Goal: Register for event/course

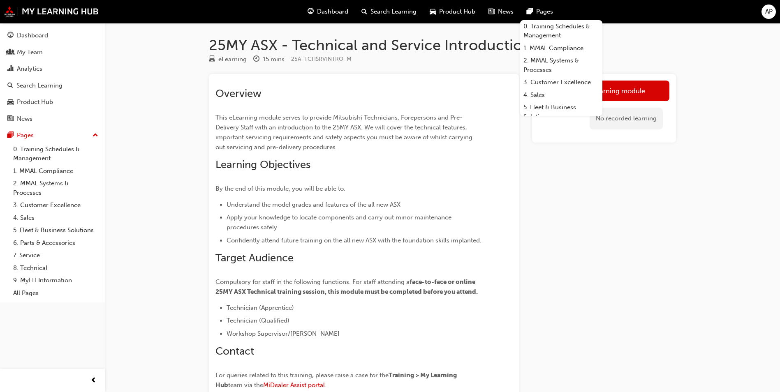
click at [647, 205] on div "Launch eLearning module No recorded learning" at bounding box center [604, 249] width 144 height 351
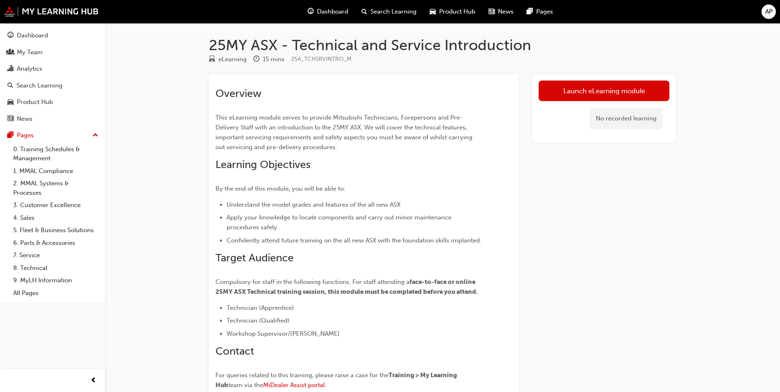
click at [385, 7] on span "Search Learning" at bounding box center [393, 11] width 46 height 9
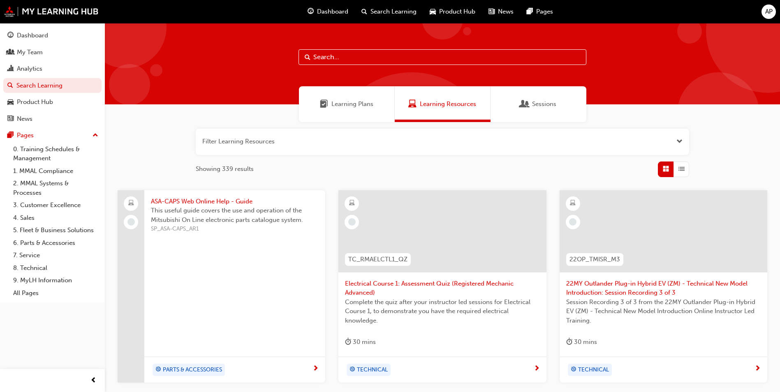
click at [371, 57] on input "text" at bounding box center [442, 57] width 288 height 16
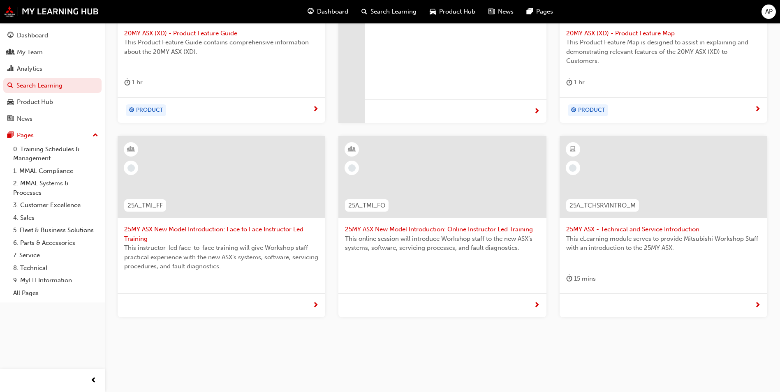
scroll to position [255, 0]
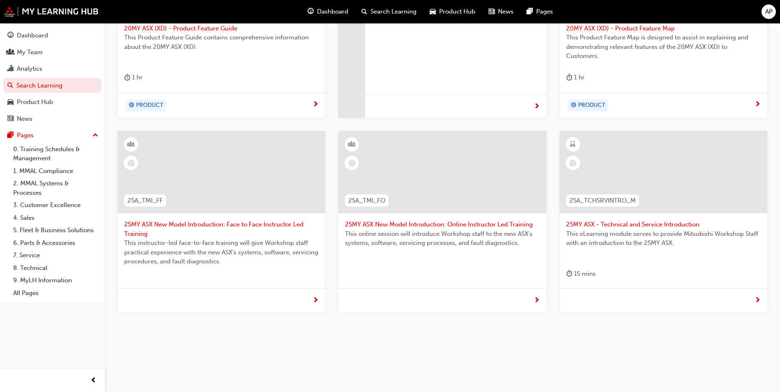
type input "asx"
click at [416, 223] on span "25MY ASX New Model Introduction: Online Instructor Led Training" at bounding box center [442, 224] width 194 height 9
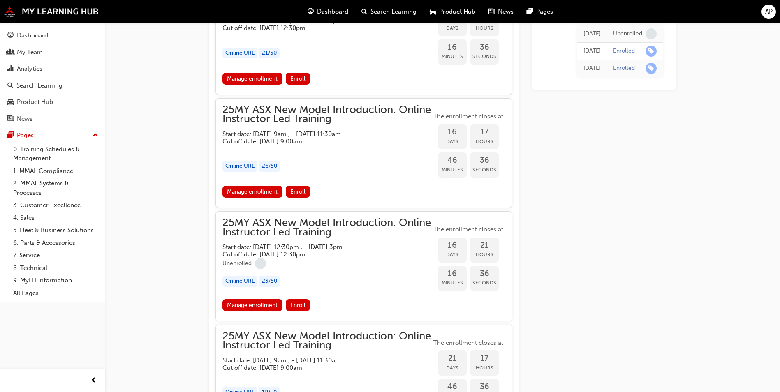
scroll to position [753, 0]
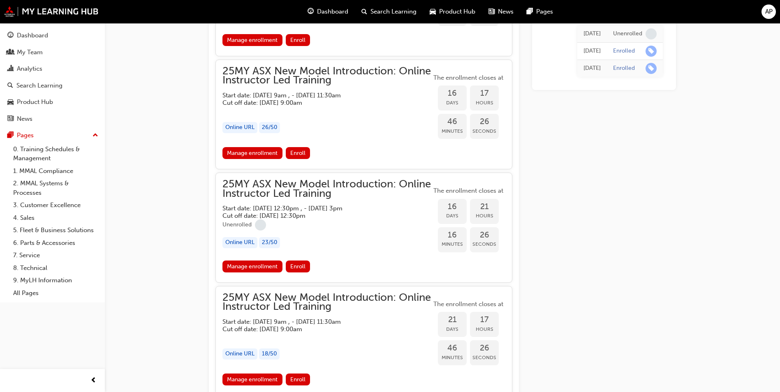
click at [364, 133] on div "25MY ASX New Model Introduction: Online Instructor Led Training Start date: [DA…" at bounding box center [326, 107] width 209 height 81
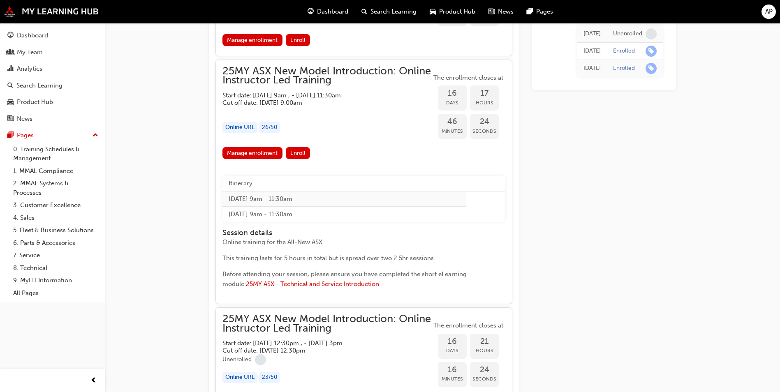
click at [364, 133] on div "25MY ASX New Model Introduction: Online Instructor Led Training Start date: [DA…" at bounding box center [326, 107] width 209 height 81
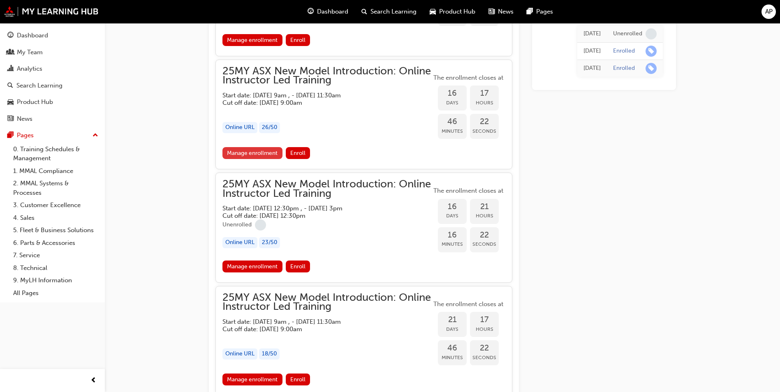
click at [260, 154] on link "Manage enrollment" at bounding box center [252, 153] width 60 height 12
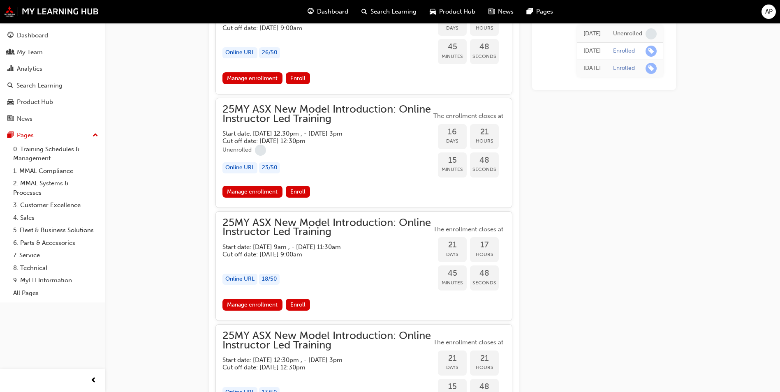
scroll to position [835, 0]
